Goal: Transaction & Acquisition: Purchase product/service

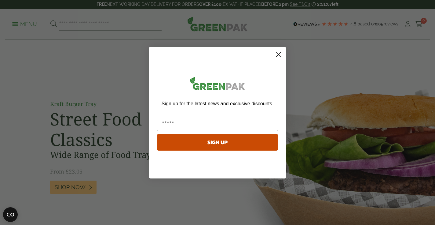
click at [280, 48] on form "Sign up for the latest news and exclusive discounts. SIGN UP ******" at bounding box center [218, 112] width 138 height 131
click at [278, 52] on circle "Close dialog" at bounding box center [279, 54] width 10 height 10
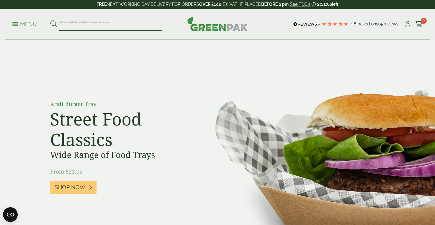
click at [78, 19] on input "search" at bounding box center [110, 24] width 103 height 13
type input "**********"
click at [54, 24] on button at bounding box center [53, 24] width 7 height 8
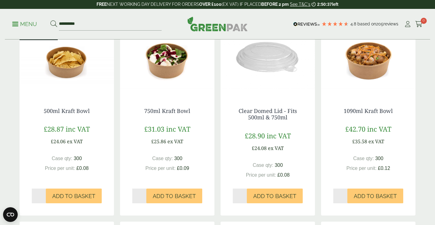
scroll to position [134, 0]
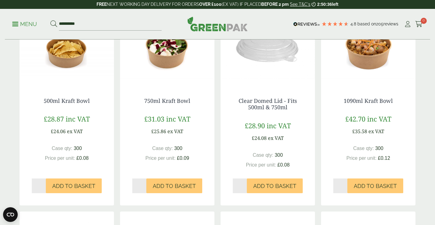
click at [43, 183] on input "*" at bounding box center [39, 185] width 14 height 15
type input "*"
click at [43, 183] on input "*" at bounding box center [39, 185] width 14 height 15
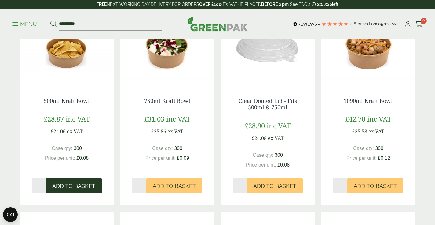
click at [65, 186] on span "Add to Basket" at bounding box center [73, 186] width 43 height 7
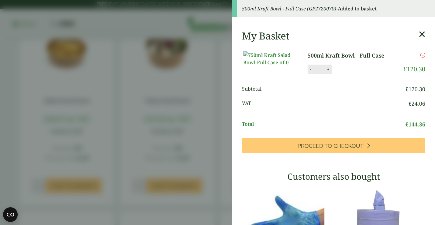
click at [424, 34] on icon at bounding box center [422, 34] width 6 height 9
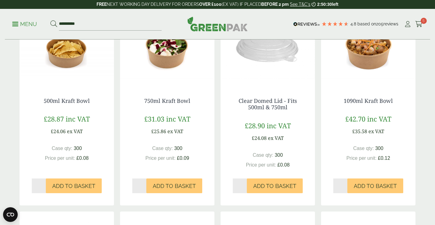
click at [86, 51] on img at bounding box center [67, 47] width 94 height 76
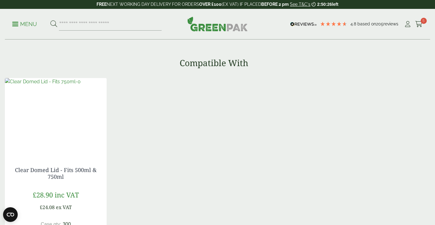
scroll to position [589, 0]
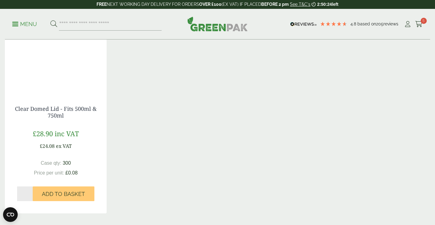
click at [30, 192] on input "*" at bounding box center [25, 193] width 16 height 15
type input "*"
click at [30, 192] on input "*" at bounding box center [25, 193] width 16 height 15
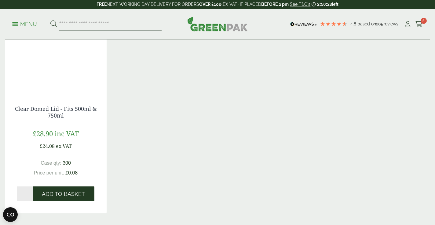
click at [53, 193] on span "Add to Basket" at bounding box center [63, 194] width 43 height 7
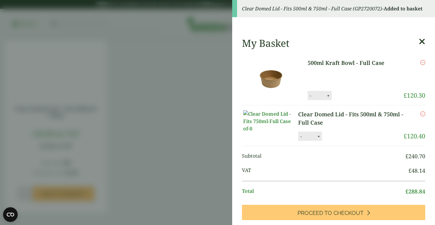
click at [201, 87] on aside "Clear Domed Lid - Fits 500ml & 750ml - Full Case (GP2720072) - Added to basket …" at bounding box center [217, 112] width 435 height 225
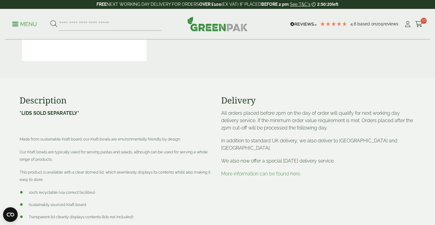
scroll to position [216, 0]
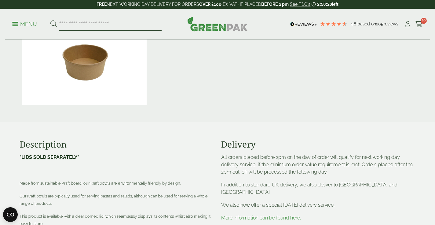
click at [91, 26] on input "search" at bounding box center [110, 24] width 103 height 13
type input "*"
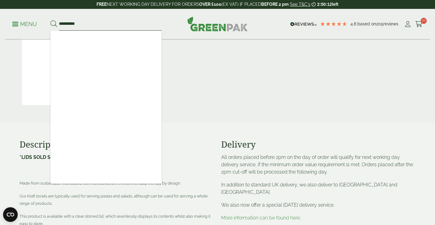
type input "*********"
click at [54, 24] on button at bounding box center [53, 24] width 7 height 8
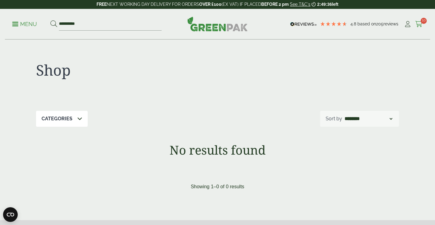
click at [420, 21] on icon at bounding box center [420, 24] width 8 height 6
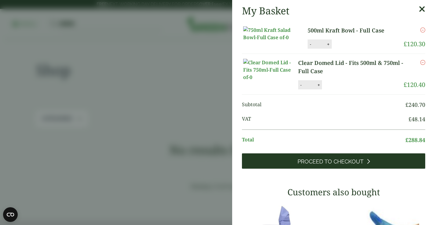
click at [359, 165] on span "Proceed to Checkout" at bounding box center [331, 161] width 66 height 7
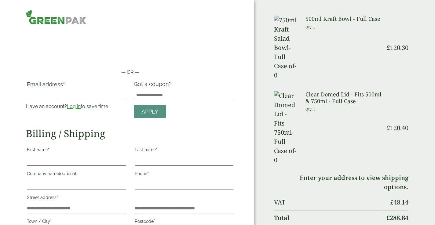
click at [77, 106] on link "Log in" at bounding box center [74, 106] width 14 height 6
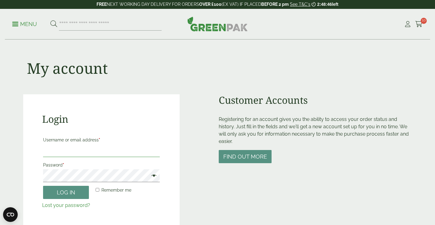
type input "**********"
click at [66, 192] on button "Log in" at bounding box center [66, 192] width 46 height 13
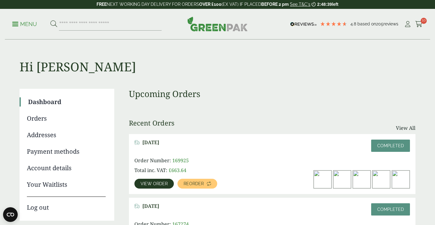
click at [420, 19] on div "Menu 4.8 Based on 205 reviews My Account" at bounding box center [218, 24] width 426 height 31
click at [420, 24] on icon at bounding box center [420, 24] width 8 height 6
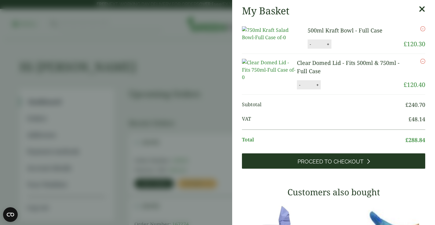
click at [345, 168] on link "Proceed to Checkout" at bounding box center [333, 160] width 183 height 15
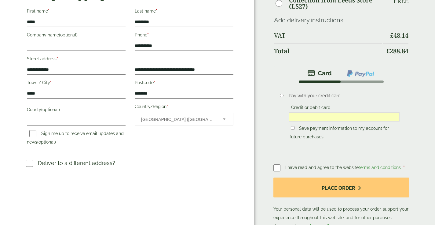
scroll to position [142, 0]
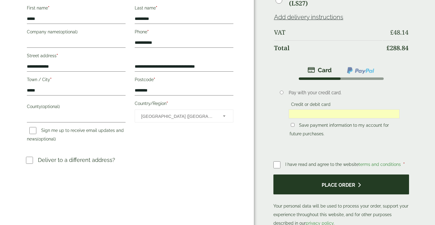
click at [307, 184] on button "Place order" at bounding box center [342, 184] width 136 height 20
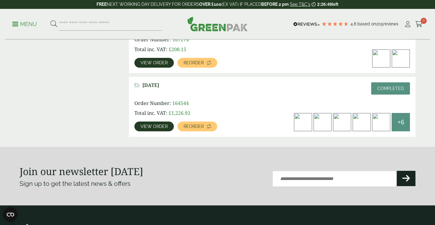
scroll to position [245, 0]
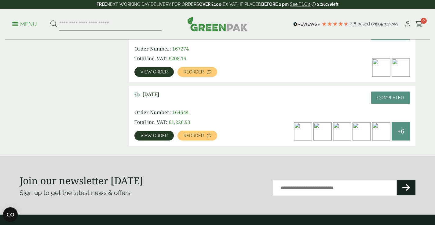
click at [159, 135] on span "View order" at bounding box center [154, 135] width 27 height 4
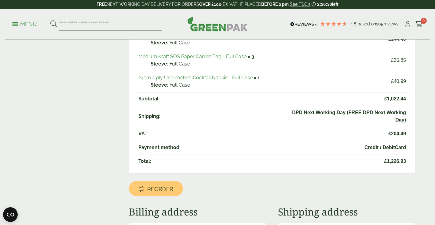
scroll to position [291, 0]
